Goal: Find specific page/section: Find specific page/section

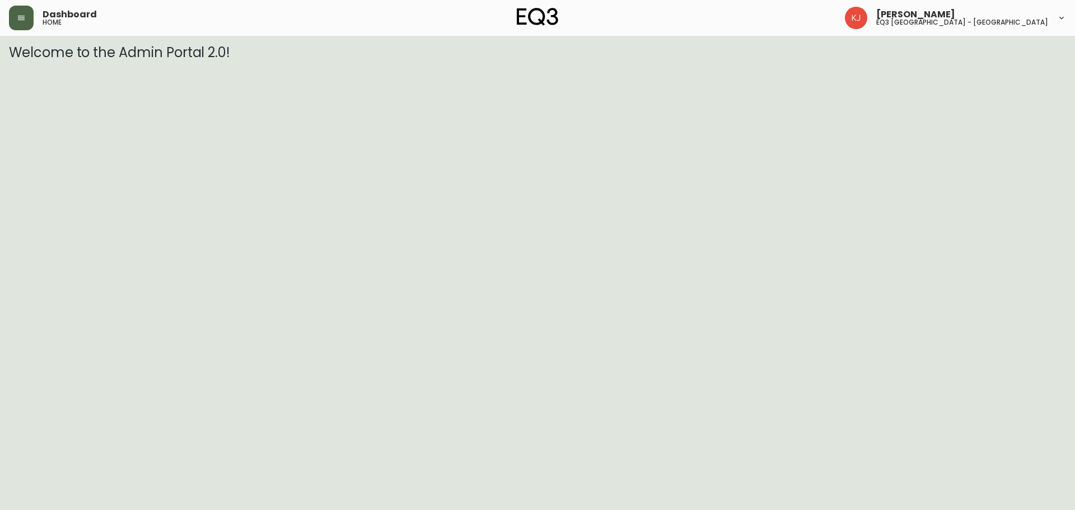
click at [31, 22] on button "button" at bounding box center [21, 18] width 25 height 25
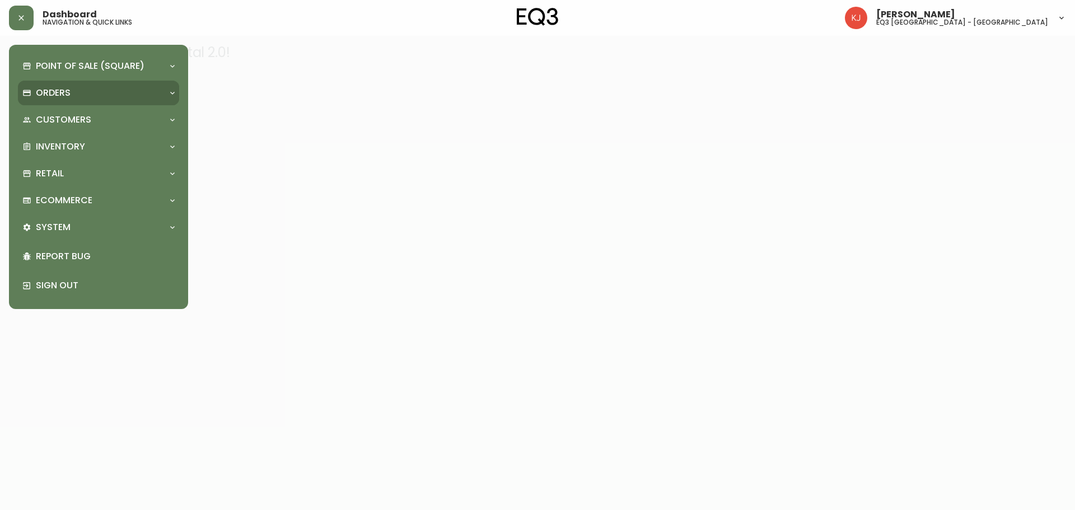
click at [64, 95] on p "Orders" at bounding box center [53, 93] width 35 height 12
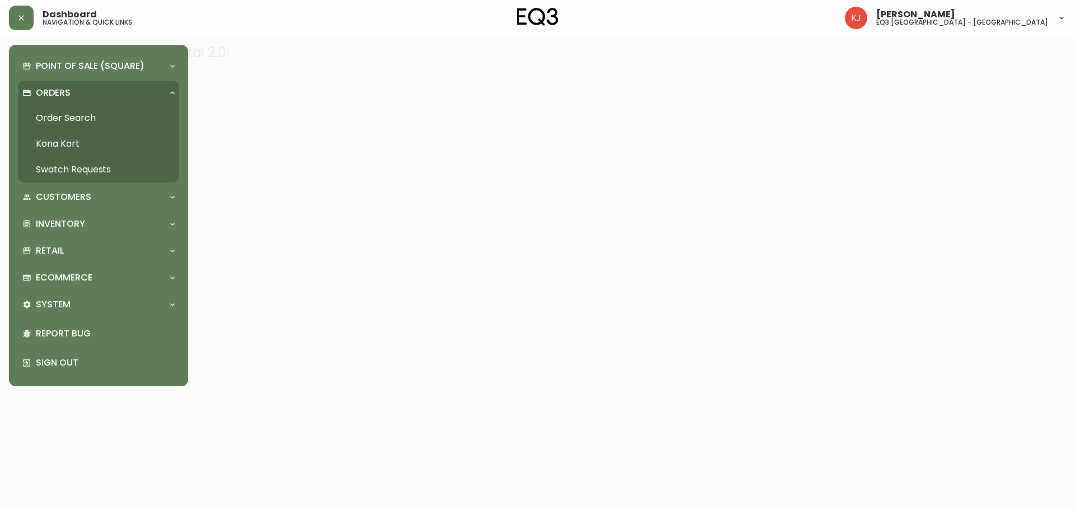
click at [85, 115] on link "Order Search" at bounding box center [98, 118] width 161 height 26
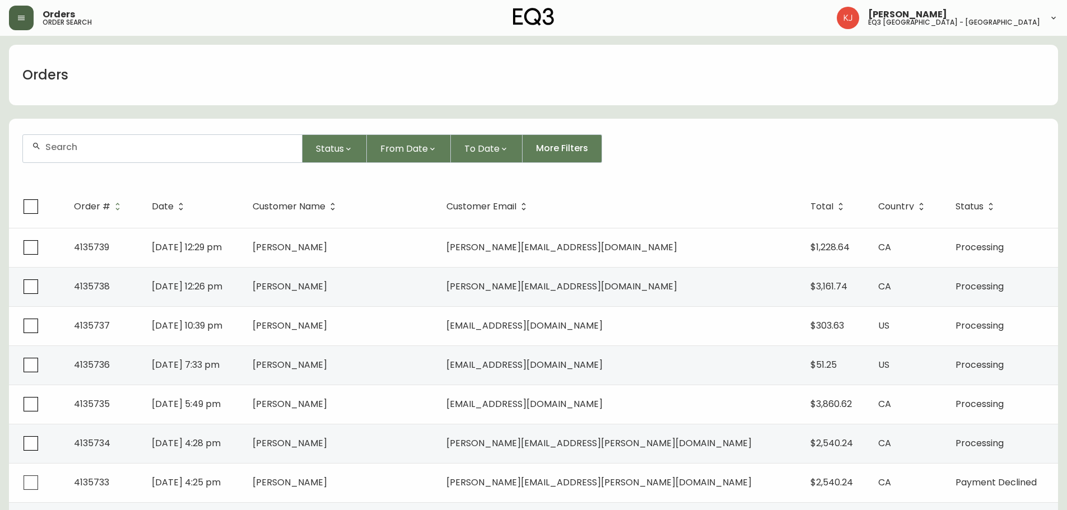
click at [25, 17] on icon "button" at bounding box center [21, 17] width 9 height 9
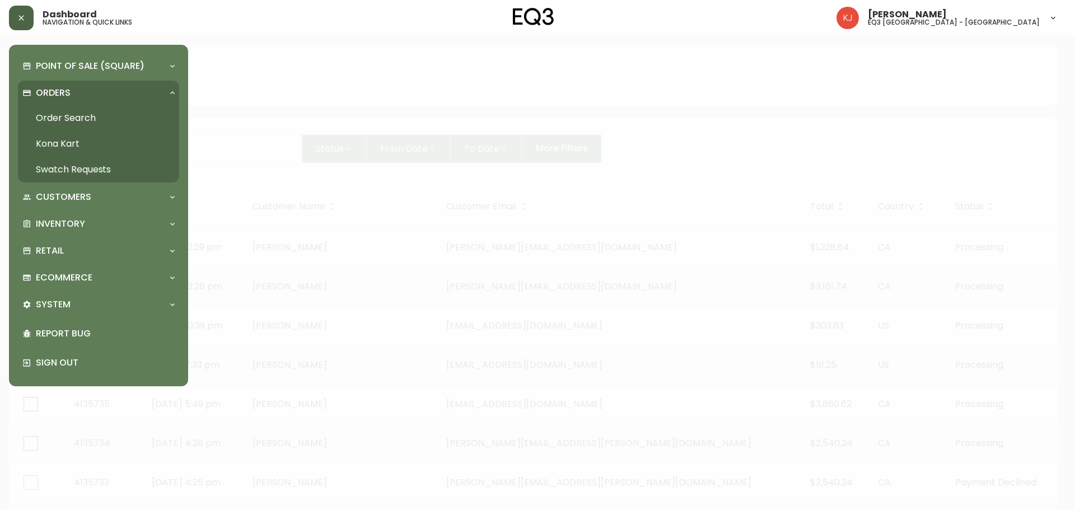
click at [72, 117] on link "Order Search" at bounding box center [98, 118] width 161 height 26
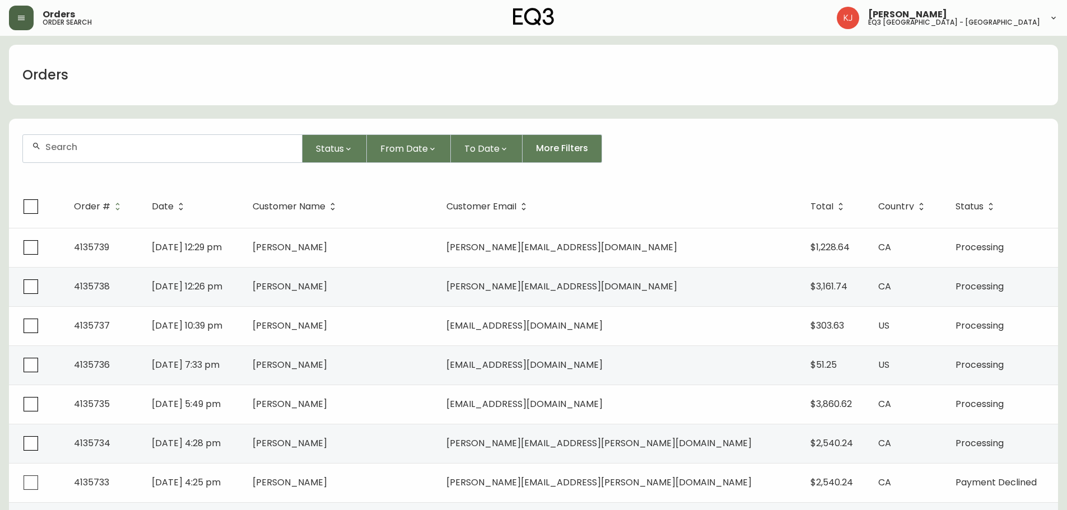
click at [36, 25] on div "Orders order search" at bounding box center [184, 18] width 350 height 25
click at [26, 21] on button "button" at bounding box center [21, 18] width 25 height 25
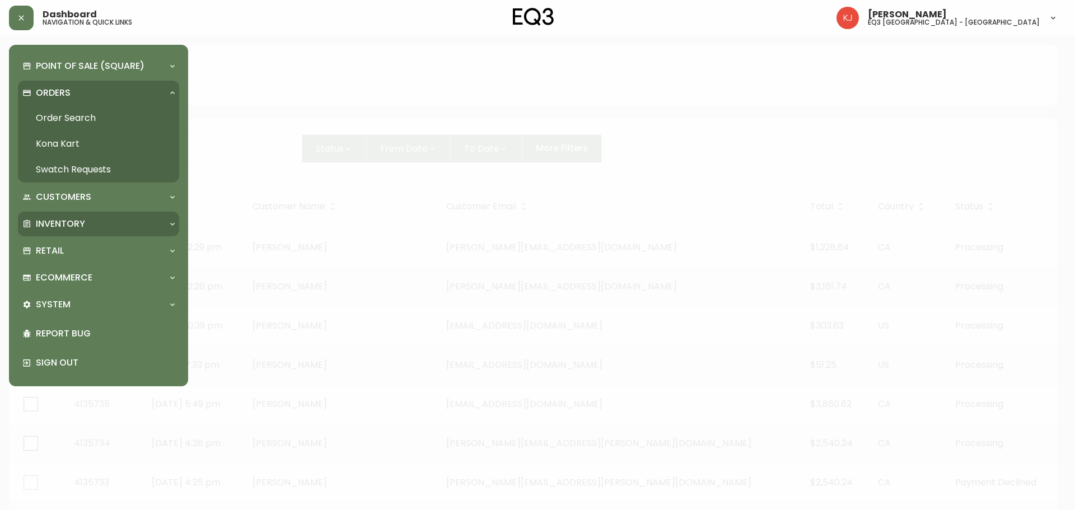
click at [74, 230] on p "Inventory" at bounding box center [60, 224] width 49 height 12
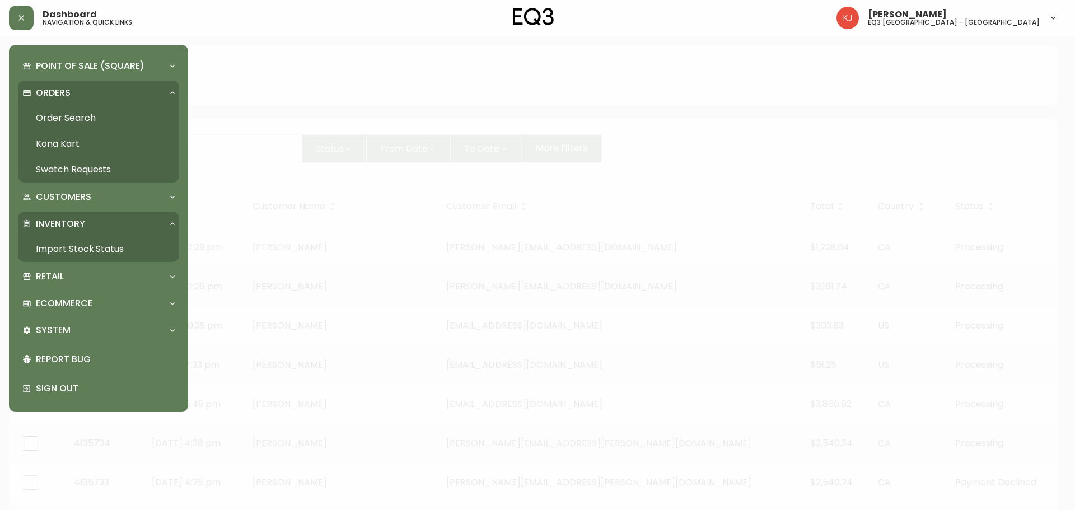
click at [92, 251] on link "Import Stock Status" at bounding box center [98, 249] width 161 height 26
